Goal: Check status

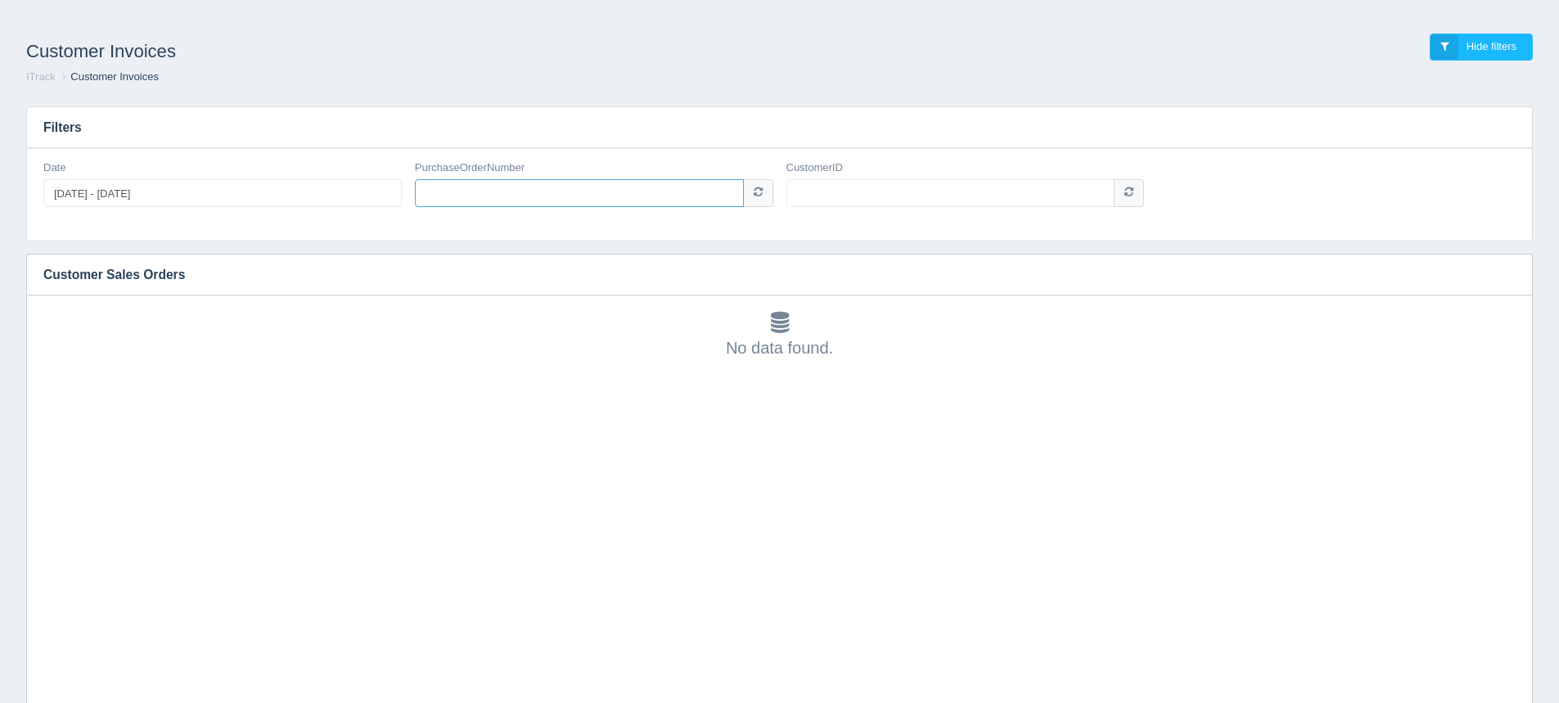
click at [490, 194] on input "PurchaseOrderNumber" at bounding box center [579, 193] width 329 height 28
click at [518, 187] on input "PurchaseOrderNumber" at bounding box center [579, 193] width 329 height 28
type input "P208046470"
click at [932, 187] on input "CustomerID" at bounding box center [951, 193] width 329 height 28
type input "1"
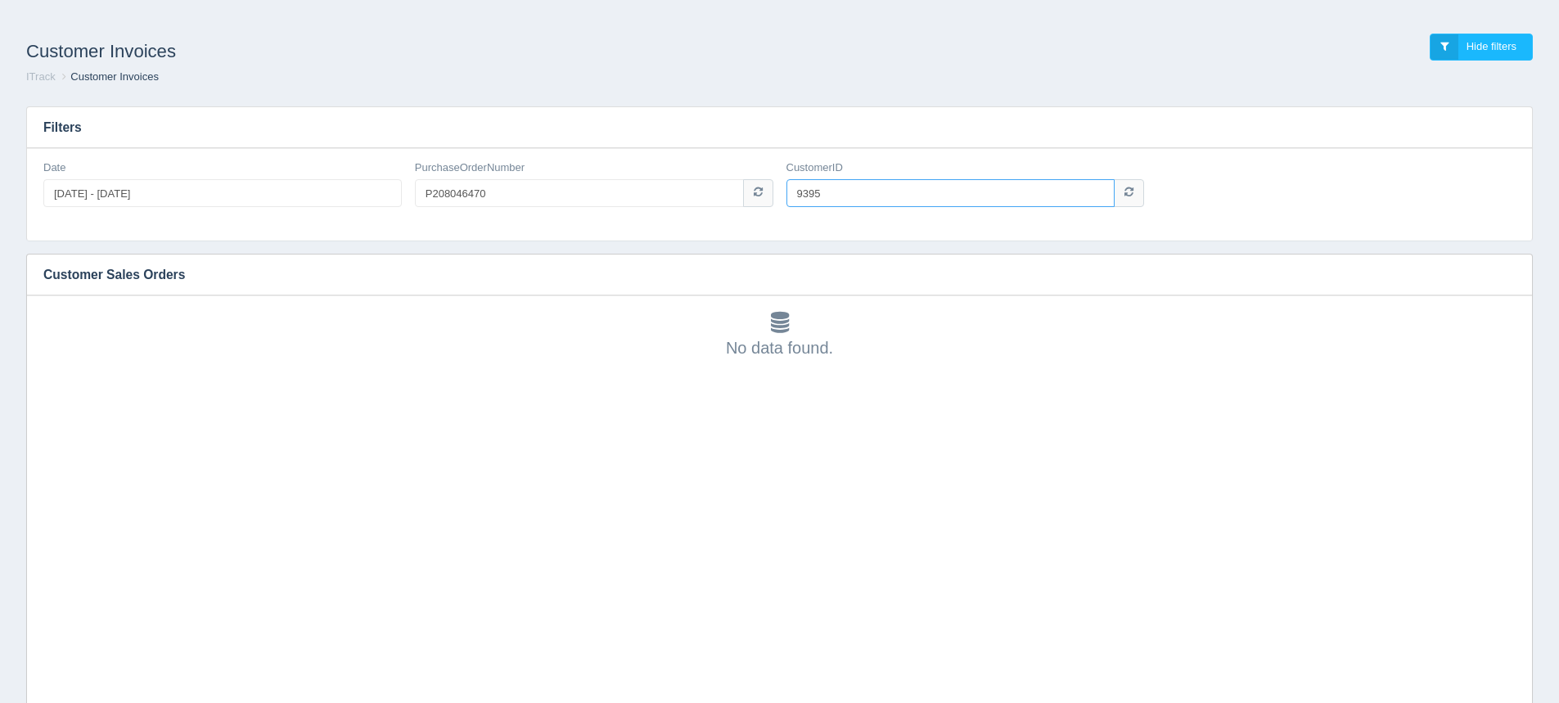
type input "9395"
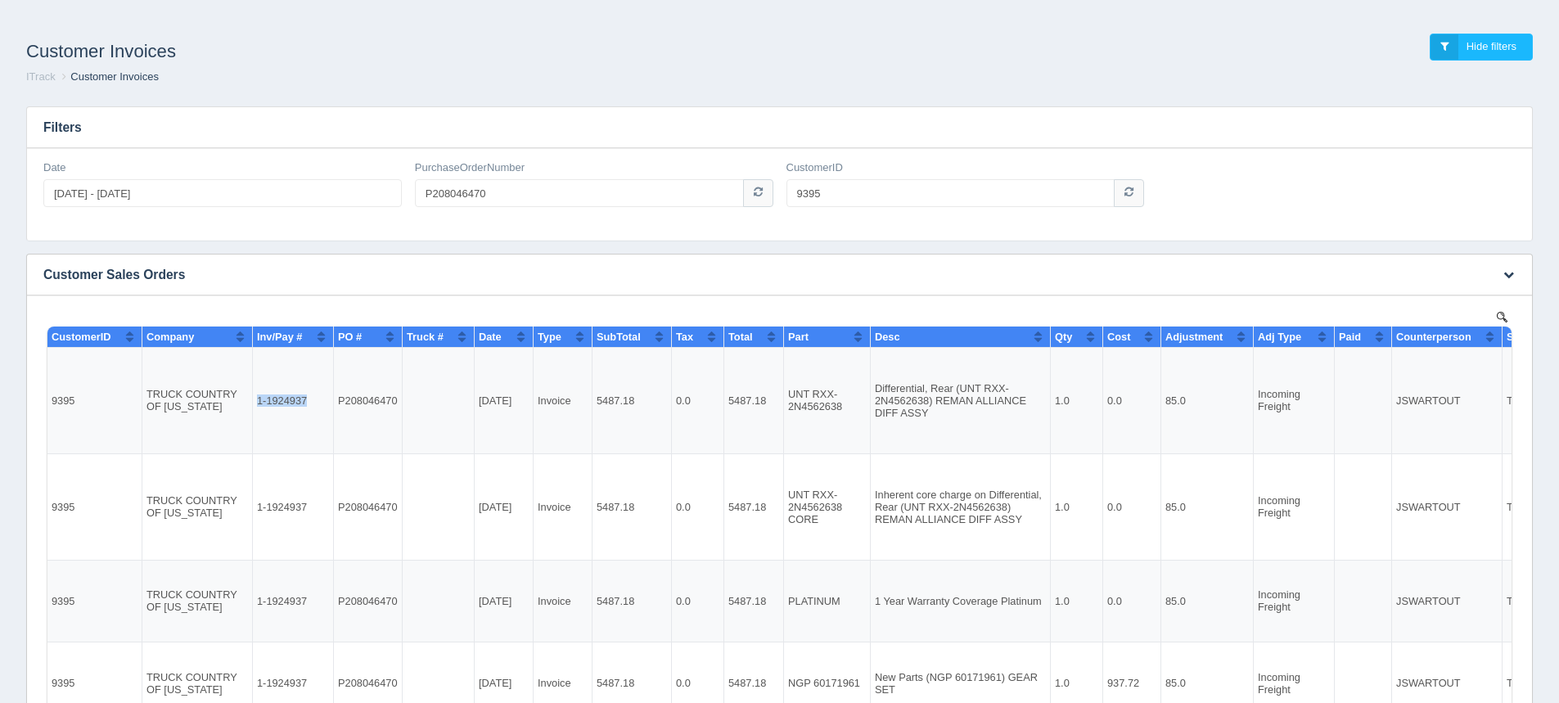
drag, startPoint x: 306, startPoint y: 399, endPoint x: 256, endPoint y: 402, distance: 50.0
click at [256, 402] on td "1-1924937" at bounding box center [293, 401] width 81 height 106
copy td "1-1924937"
